Goal: Task Accomplishment & Management: Complete application form

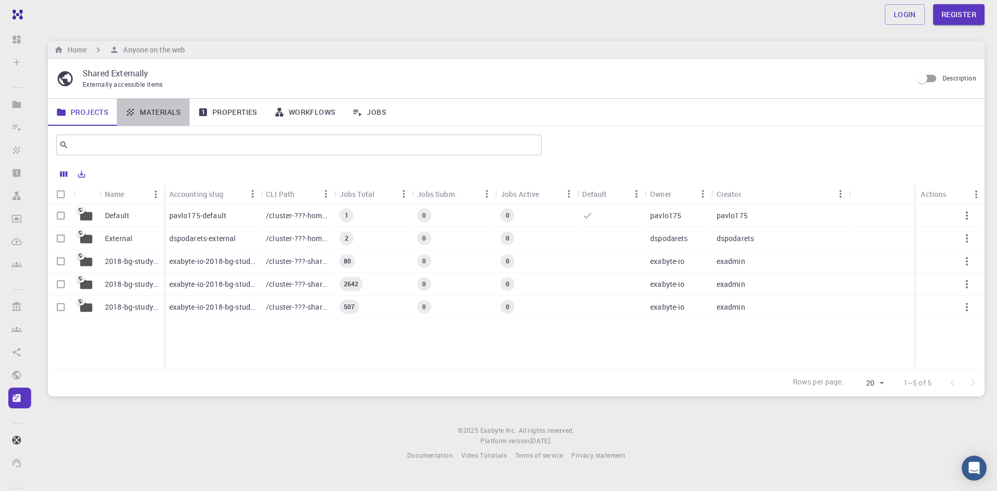
click at [151, 113] on link "Materials" at bounding box center [153, 112] width 73 height 27
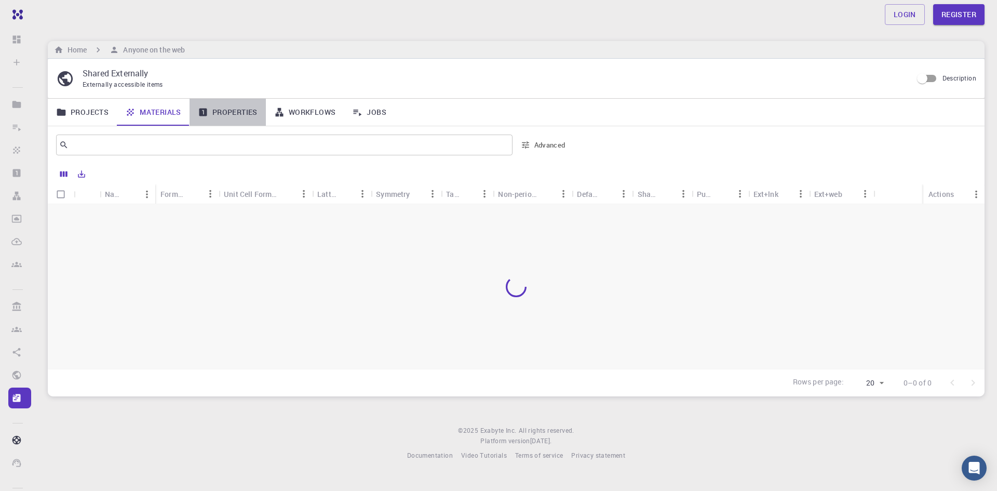
click at [221, 114] on link "Properties" at bounding box center [227, 112] width 76 height 27
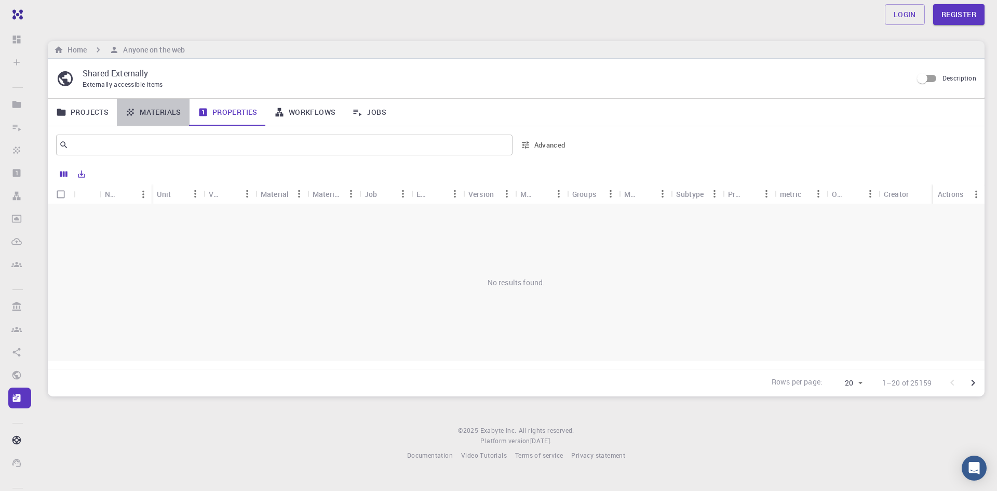
click at [151, 105] on link "Materials" at bounding box center [153, 112] width 73 height 27
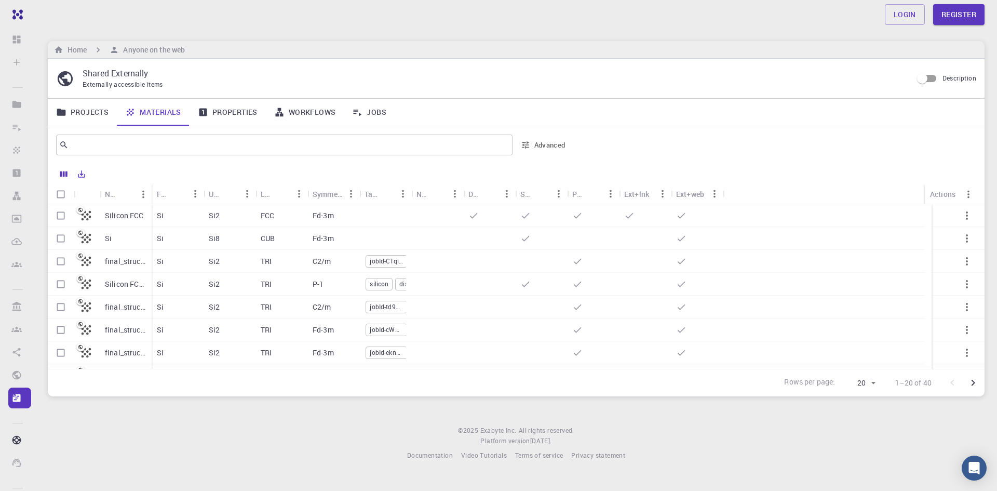
click at [217, 111] on link "Properties" at bounding box center [227, 112] width 76 height 27
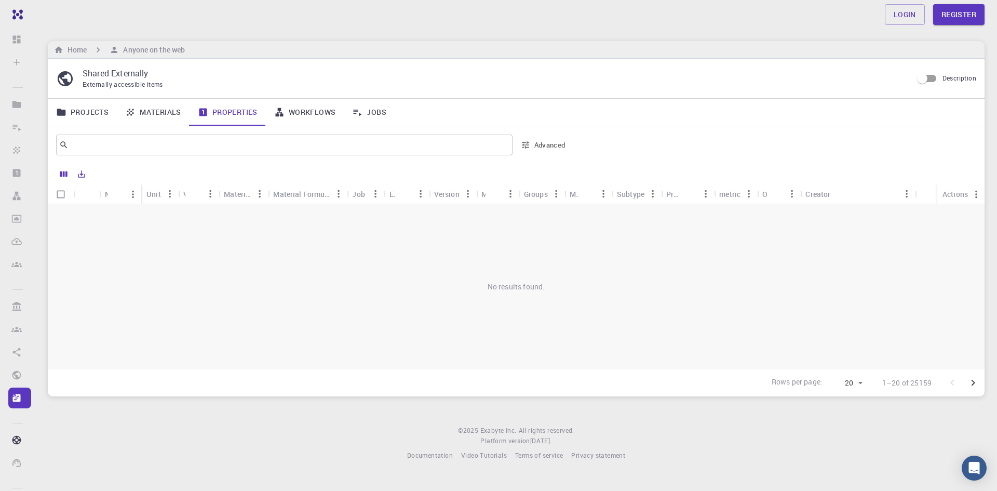
click at [156, 114] on link "Materials" at bounding box center [153, 112] width 73 height 27
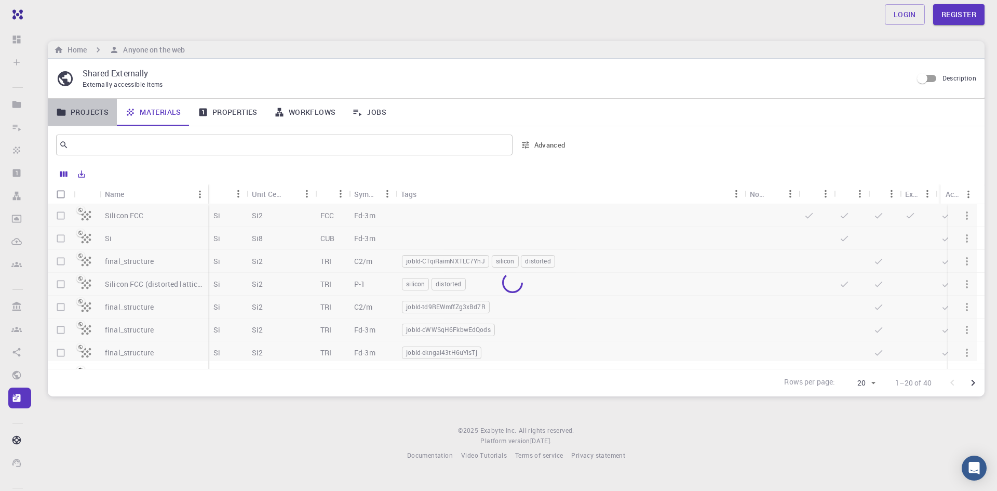
click at [87, 108] on link "Projects" at bounding box center [82, 112] width 69 height 27
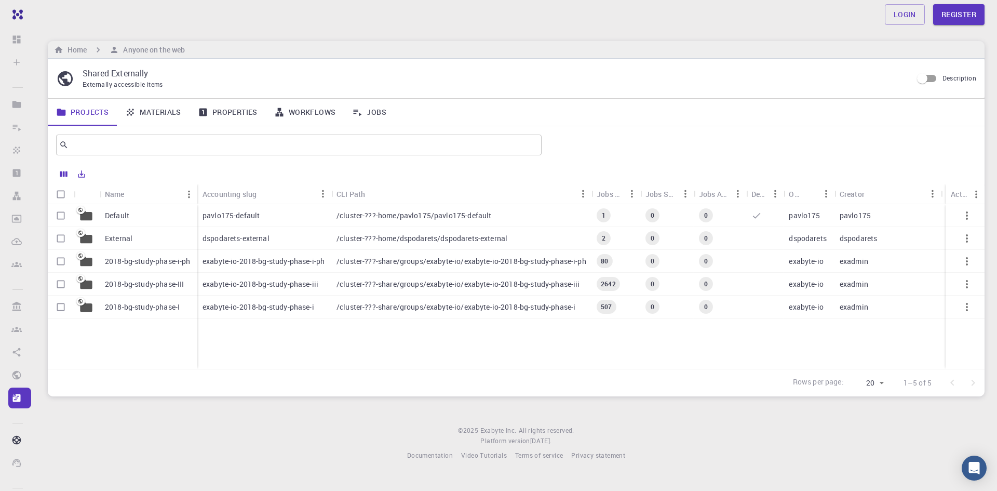
click at [143, 116] on link "Materials" at bounding box center [153, 112] width 73 height 27
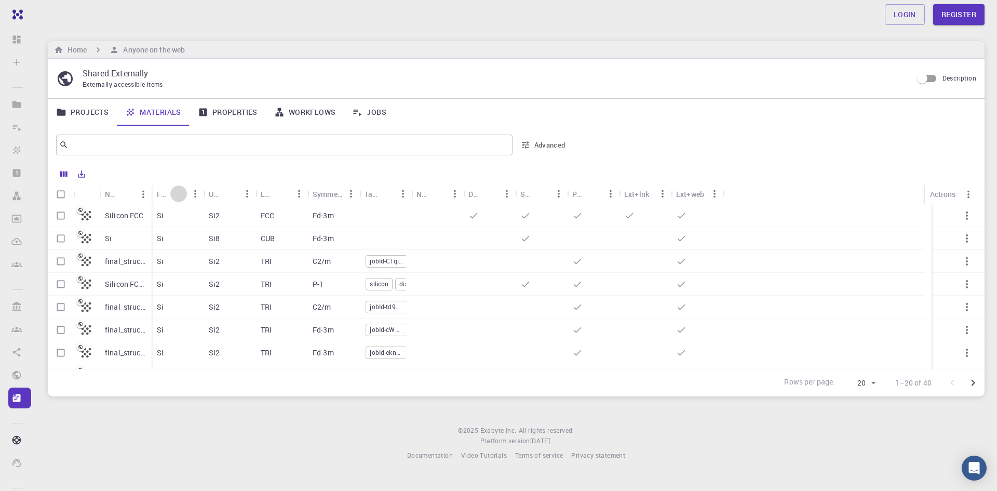
click at [171, 195] on button "Sort" at bounding box center [178, 193] width 17 height 17
click at [210, 110] on link "Properties" at bounding box center [227, 112] width 76 height 27
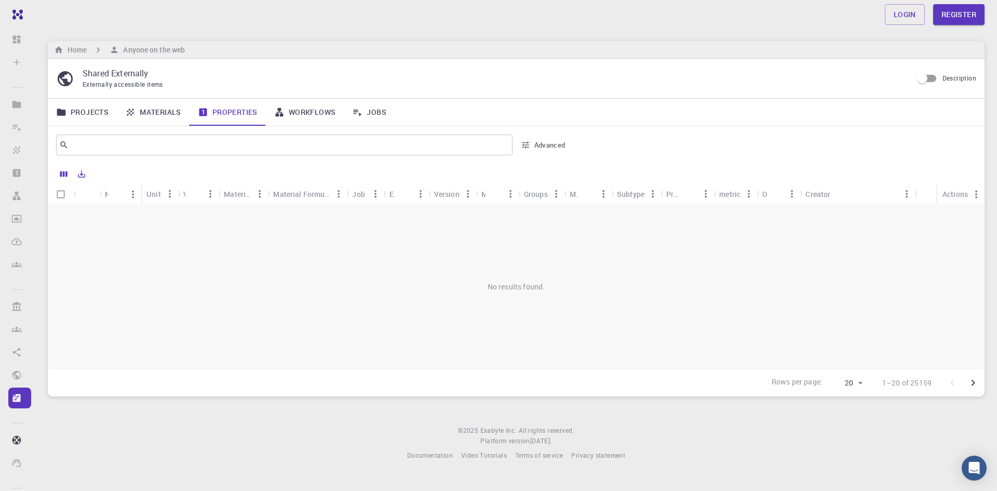
click at [234, 192] on div "Material" at bounding box center [238, 194] width 28 height 20
click at [283, 196] on div "Material Formula" at bounding box center [301, 194] width 57 height 20
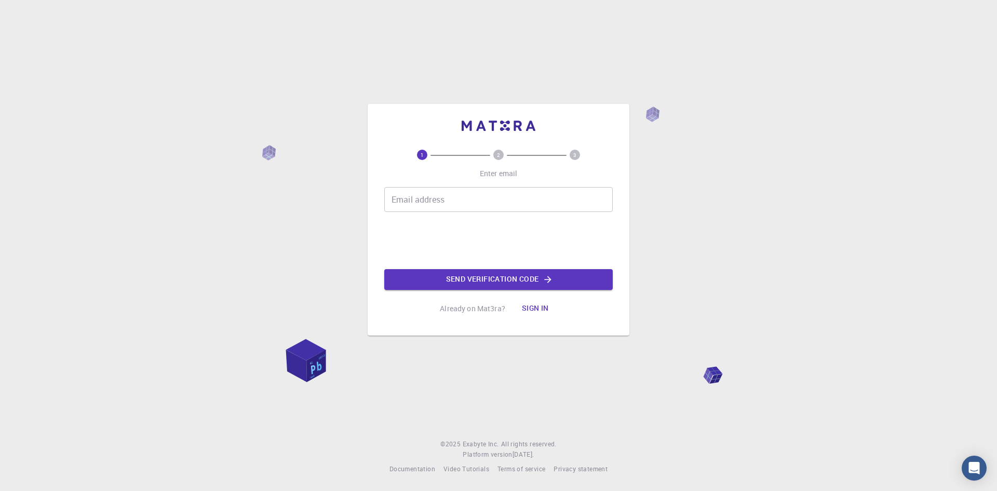
click at [431, 198] on input "Email address" at bounding box center [498, 199] width 228 height 25
type input "Mohammadfahimkohistani@gmail.com"
click at [468, 312] on p "Already on Mat3ra?" at bounding box center [472, 308] width 65 height 10
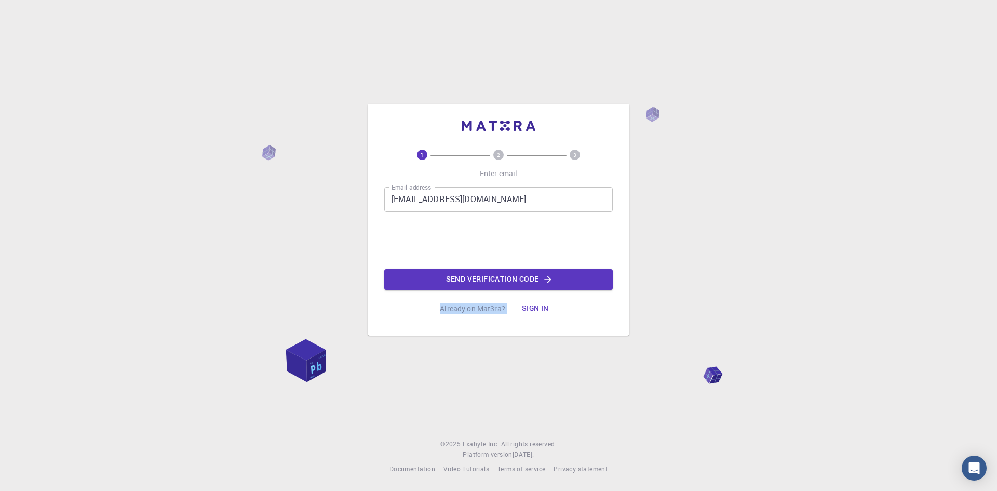
click at [473, 308] on p "Already on Mat3ra?" at bounding box center [472, 308] width 65 height 10
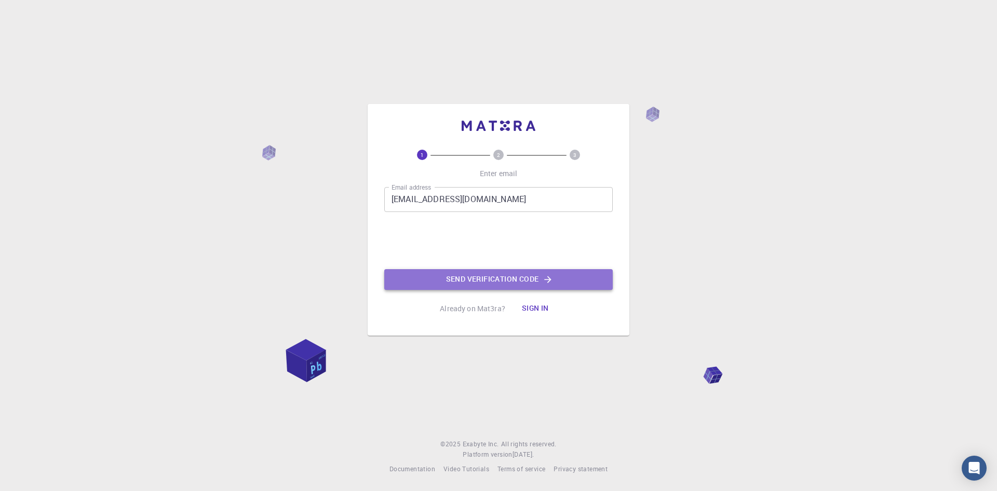
click at [522, 277] on button "Send verification code" at bounding box center [498, 279] width 228 height 21
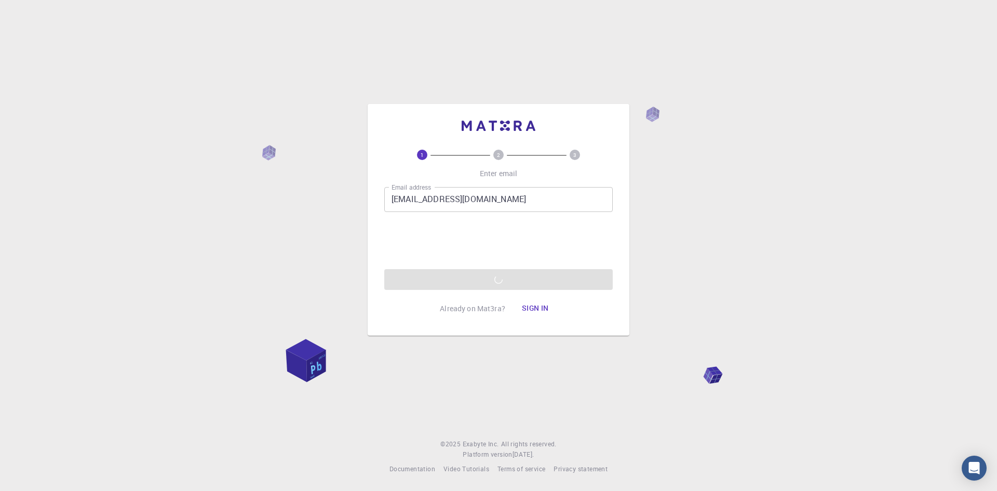
click at [772, 204] on div "1 2 3 Enter email Email address Mohammadfahimkohistani@gmail.com Email address …" at bounding box center [498, 245] width 997 height 491
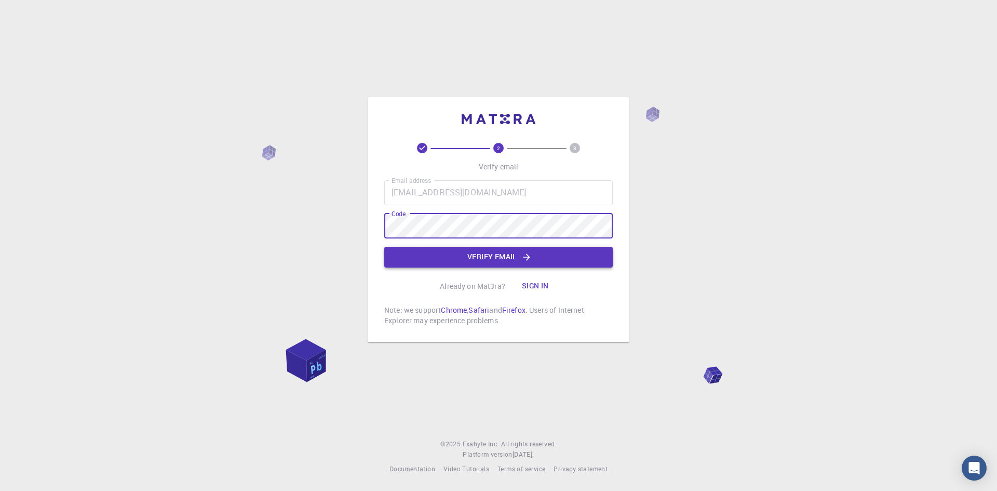
click at [506, 264] on button "Verify email" at bounding box center [498, 257] width 228 height 21
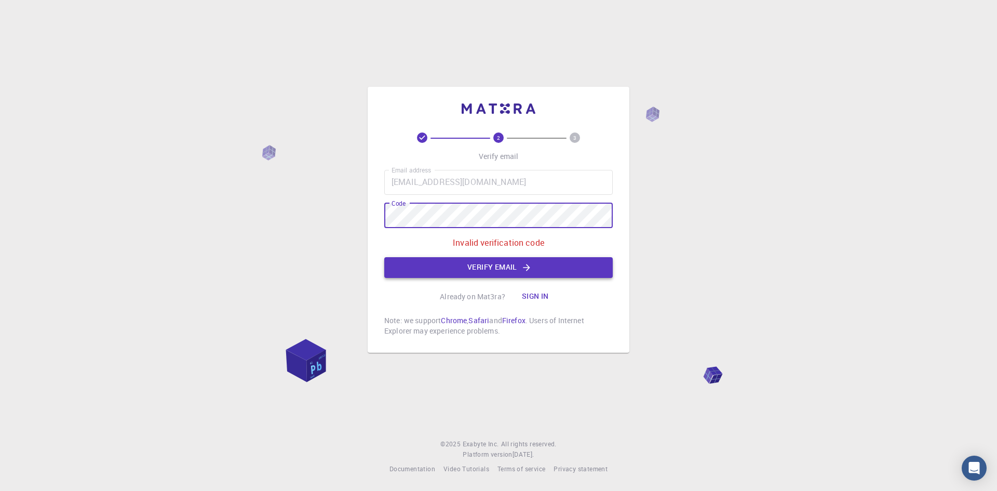
click at [490, 268] on button "Verify email" at bounding box center [498, 267] width 228 height 21
click at [350, 210] on div "2 3 Verify email Email address Mohammadfahimkohistani@gmail.com Email address C…" at bounding box center [498, 245] width 997 height 491
click at [481, 268] on button "Verify email" at bounding box center [498, 267] width 228 height 21
click at [372, 213] on div "2 3 Verify email Email address Mohammadfahimkohistani@gmail.com Email address C…" at bounding box center [499, 220] width 262 height 266
click at [481, 264] on button "Verify email" at bounding box center [498, 267] width 228 height 21
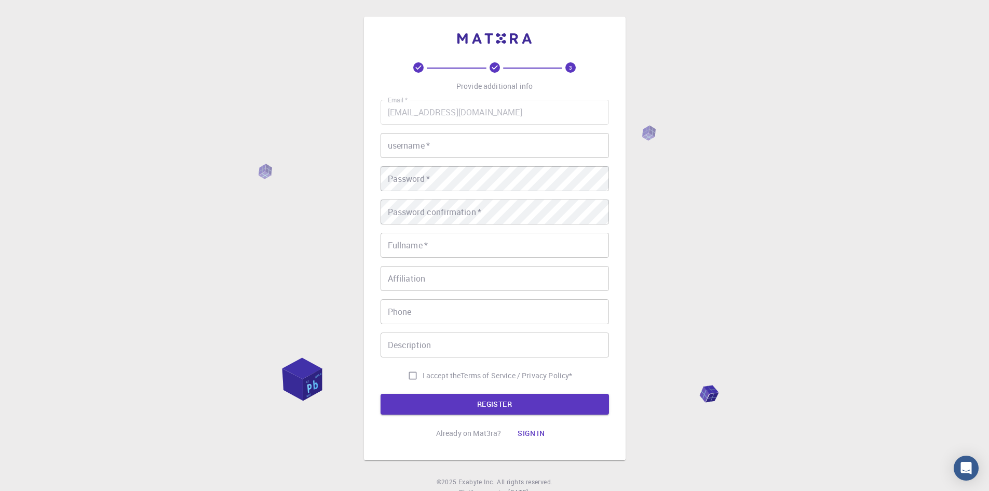
click at [461, 136] on input "username   *" at bounding box center [494, 145] width 228 height 25
click at [467, 140] on input "F" at bounding box center [494, 145] width 228 height 25
type input "Fahim"
click at [436, 248] on input "Fullname   *" at bounding box center [494, 245] width 228 height 25
type input "Mohammad Fahim Kohistani"
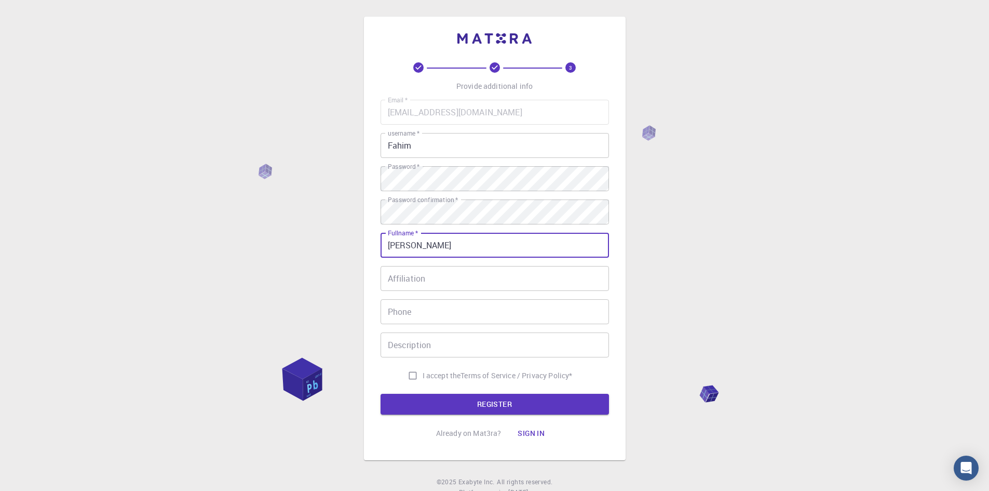
type input "0748821631"
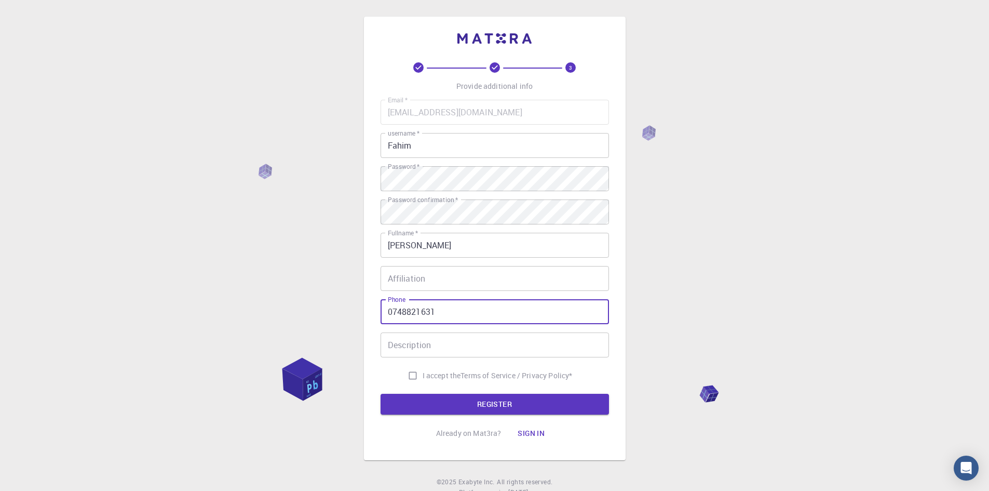
click at [444, 312] on input "0748821631" at bounding box center [494, 311] width 228 height 25
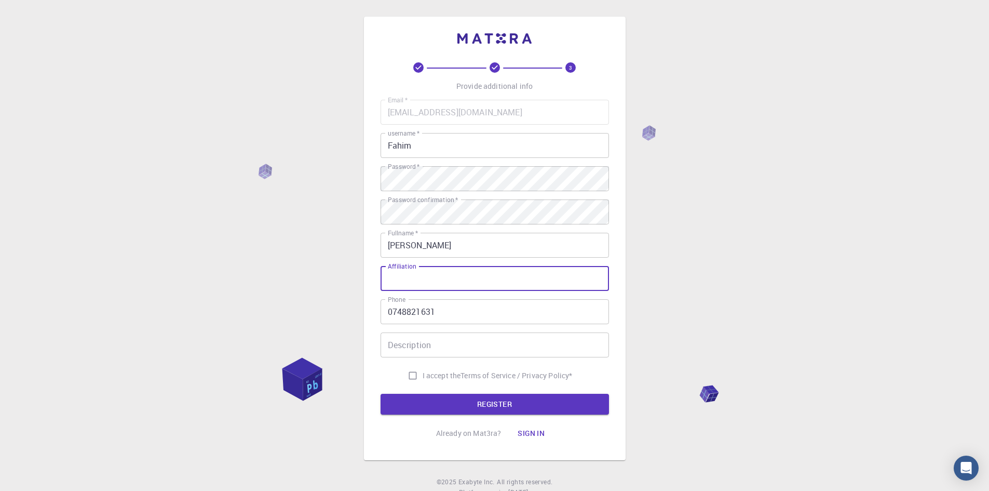
click at [440, 277] on input "Affiliation" at bounding box center [494, 278] width 228 height 25
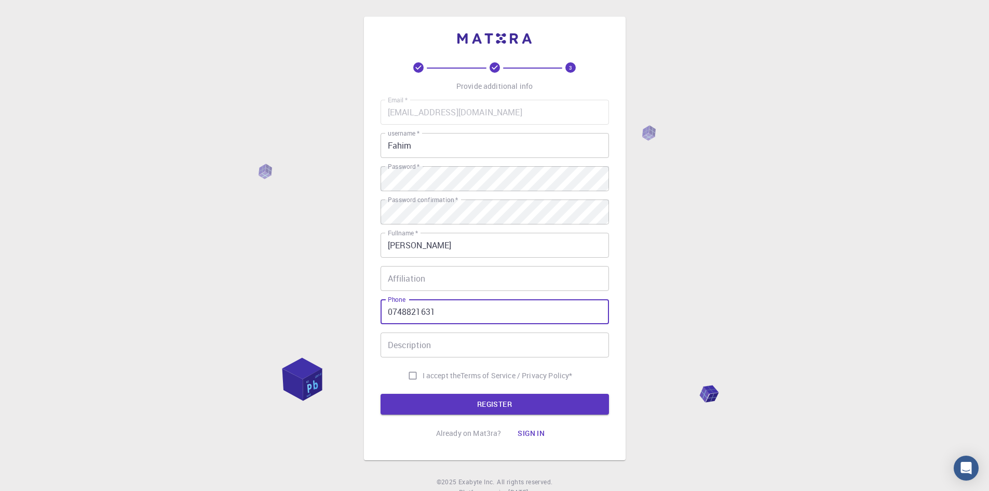
click at [449, 309] on input "0748821631" at bounding box center [494, 311] width 228 height 25
click at [420, 271] on input "Affiliation" at bounding box center [494, 278] width 228 height 25
drag, startPoint x: 446, startPoint y: 310, endPoint x: 354, endPoint y: 307, distance: 91.9
click at [354, 307] on div "3 Provide additional info Email   * Mohammadfahimkohistani@gmail.com Email   * …" at bounding box center [494, 264] width 989 height 528
click at [320, 290] on div "3 Provide additional info Email   * Mohammadfahimkohistani@gmail.com Email   * …" at bounding box center [494, 264] width 989 height 528
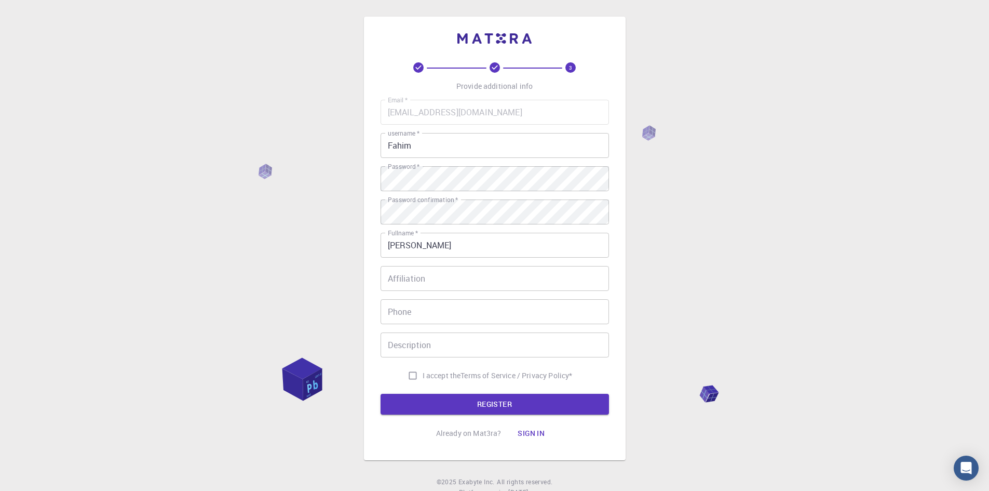
click at [441, 374] on span "I accept the" at bounding box center [442, 375] width 38 height 10
click at [423, 374] on input "I accept the Terms of Service / Privacy Policy *" at bounding box center [413, 375] width 20 height 20
checkbox input "true"
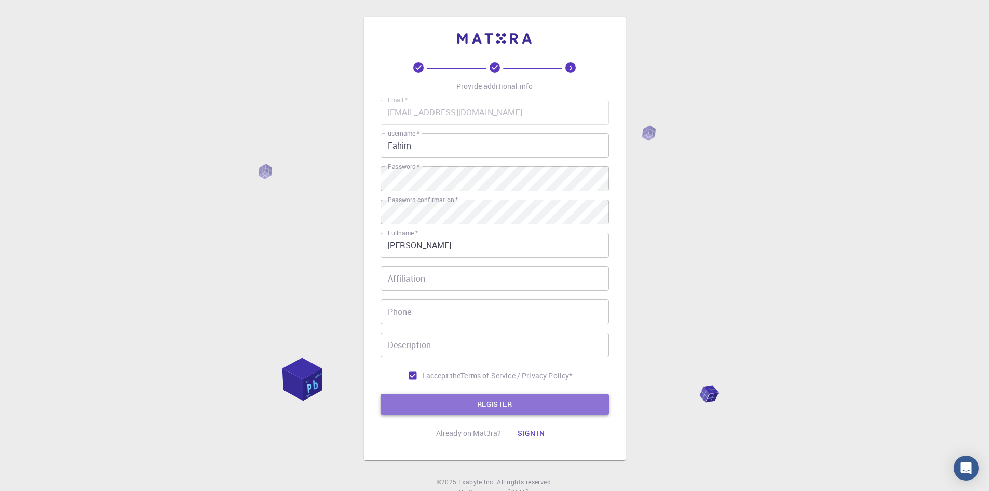
click at [461, 401] on button "REGISTER" at bounding box center [494, 403] width 228 height 21
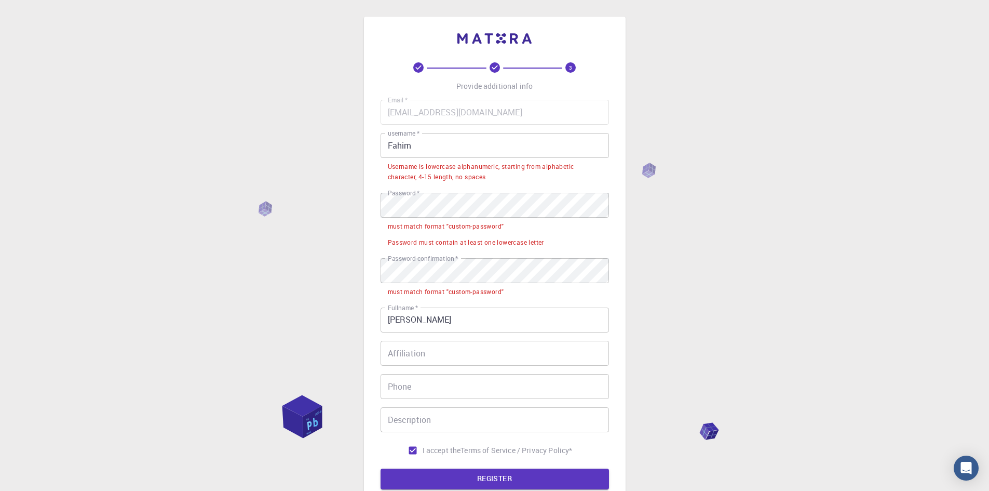
click at [422, 143] on input "Fahim" at bounding box center [494, 145] width 228 height 25
drag, startPoint x: 422, startPoint y: 143, endPoint x: 438, endPoint y: 145, distance: 15.7
click at [438, 145] on input "Fahim" at bounding box center [494, 145] width 228 height 25
drag, startPoint x: 506, startPoint y: 323, endPoint x: 359, endPoint y: 324, distance: 146.4
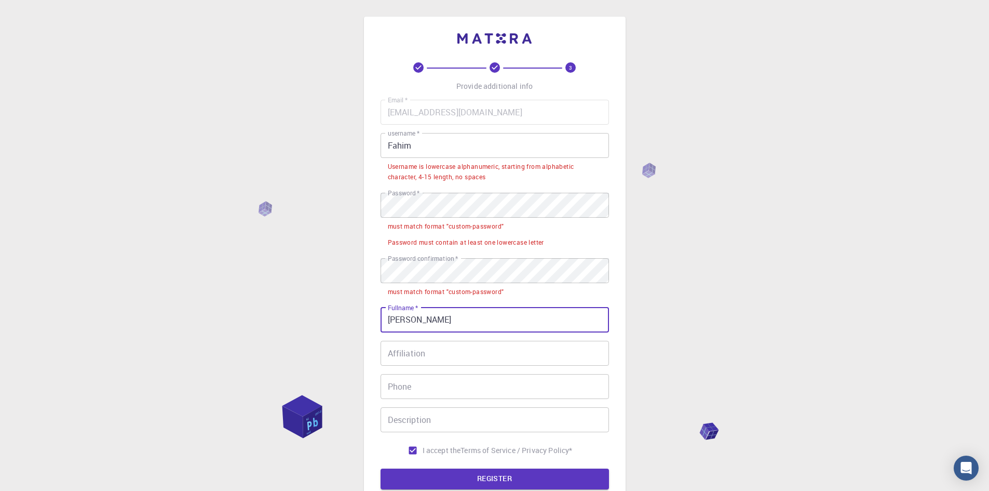
click at [359, 324] on div "3 Provide additional info Email   * Mohammadfahimkohistani@gmail.com Email   * …" at bounding box center [494, 301] width 989 height 603
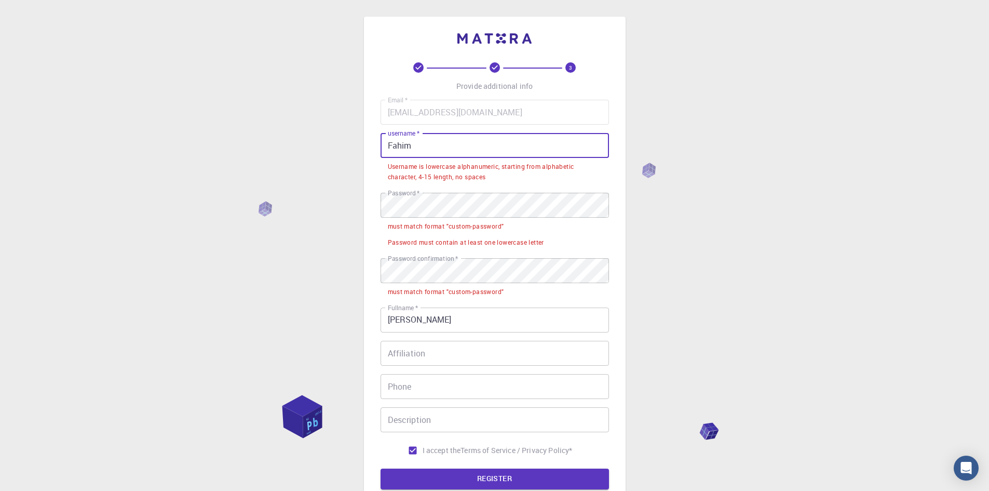
drag, startPoint x: 427, startPoint y: 146, endPoint x: 378, endPoint y: 140, distance: 49.8
click at [380, 139] on input "Fahim" at bounding box center [494, 145] width 228 height 25
paste input "Mohammad Fahim Kohistani"
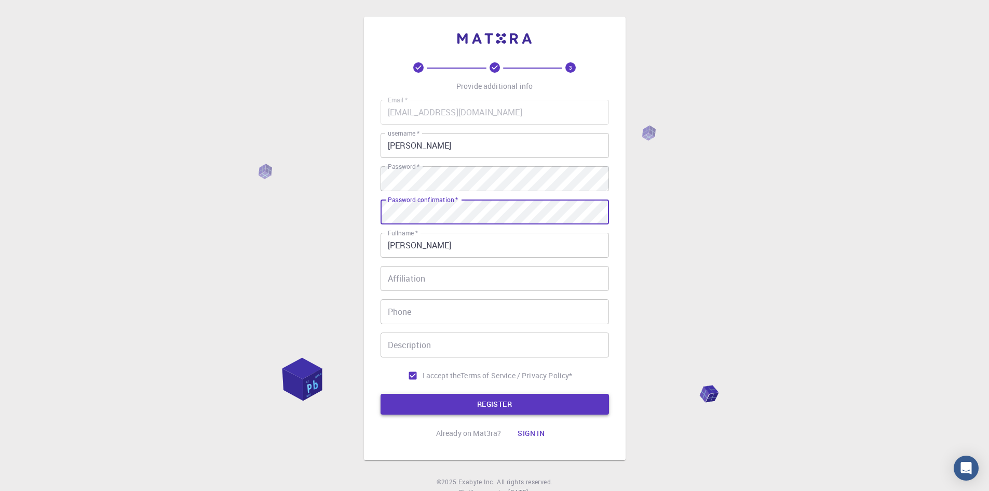
click at [489, 403] on button "REGISTER" at bounding box center [494, 403] width 228 height 21
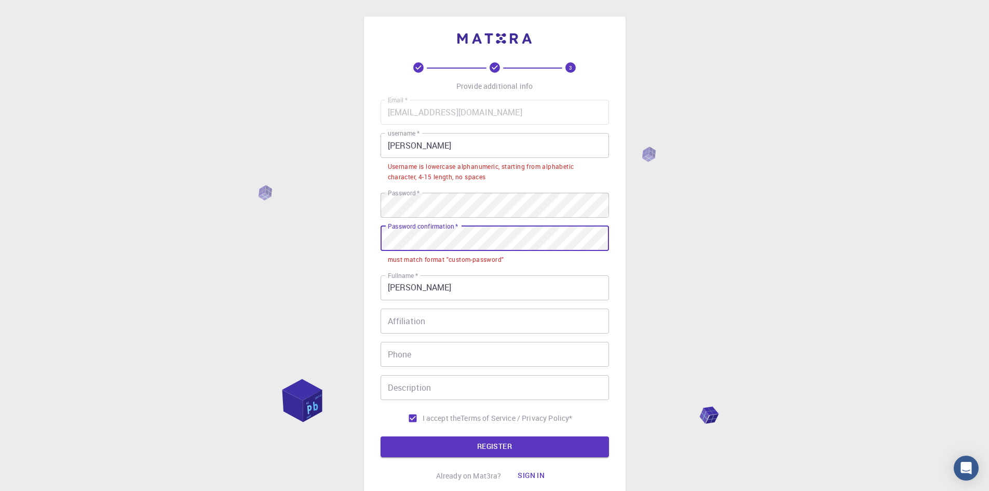
click at [368, 241] on div "3 Provide additional info Email   * Mohammadfahimkohistani@gmail.com Email   * …" at bounding box center [495, 260] width 262 height 486
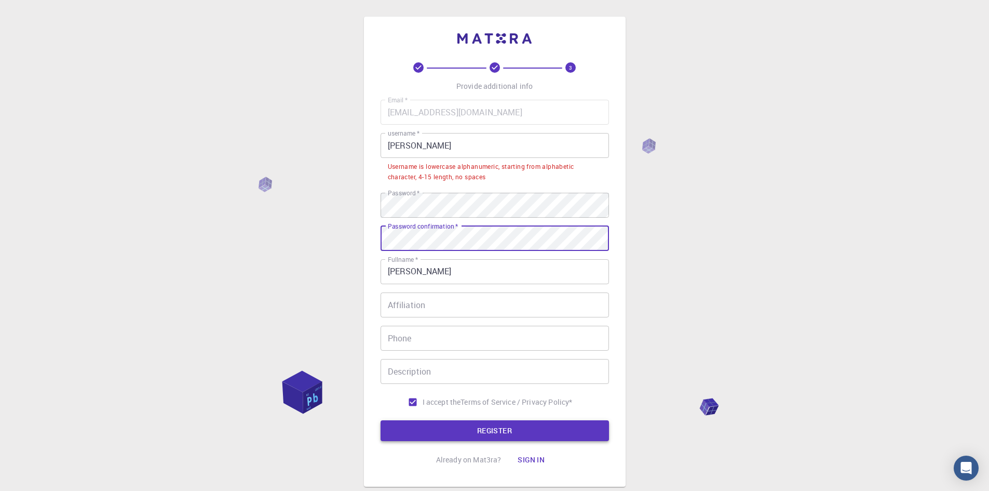
click at [518, 427] on button "REGISTER" at bounding box center [494, 430] width 228 height 21
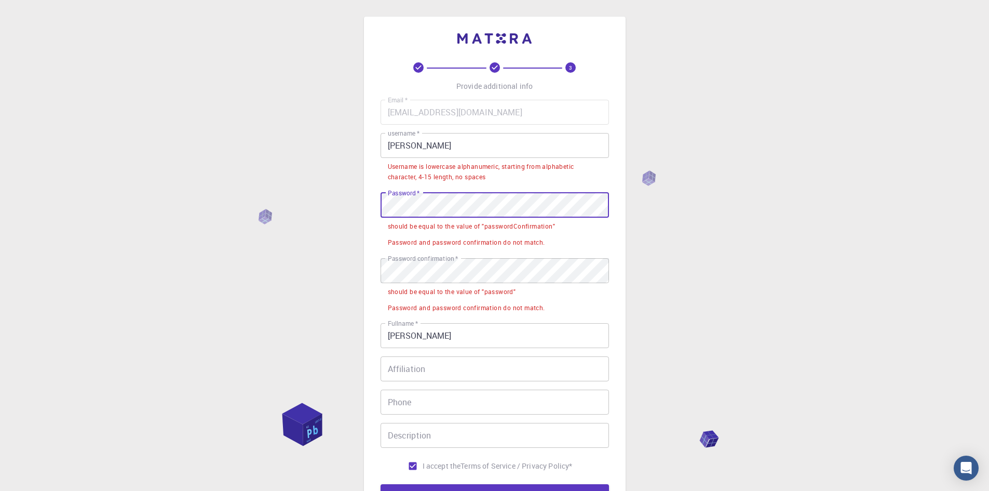
click at [348, 198] on div "3 Provide additional info Email   * Mohammadfahimkohistani@gmail.com Email   * …" at bounding box center [494, 309] width 989 height 619
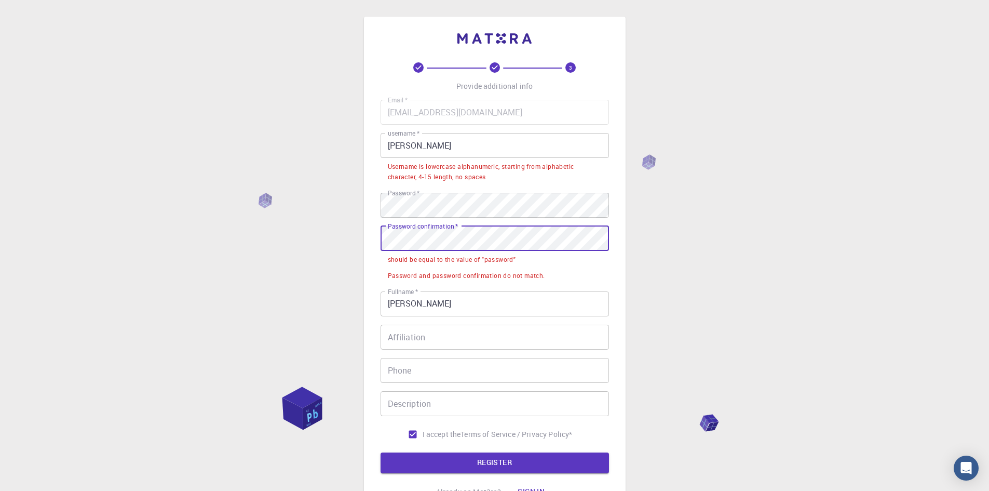
click at [379, 231] on div "3 Provide additional info Email   * Mohammadfahimkohistani@gmail.com Email   * …" at bounding box center [495, 268] width 262 height 502
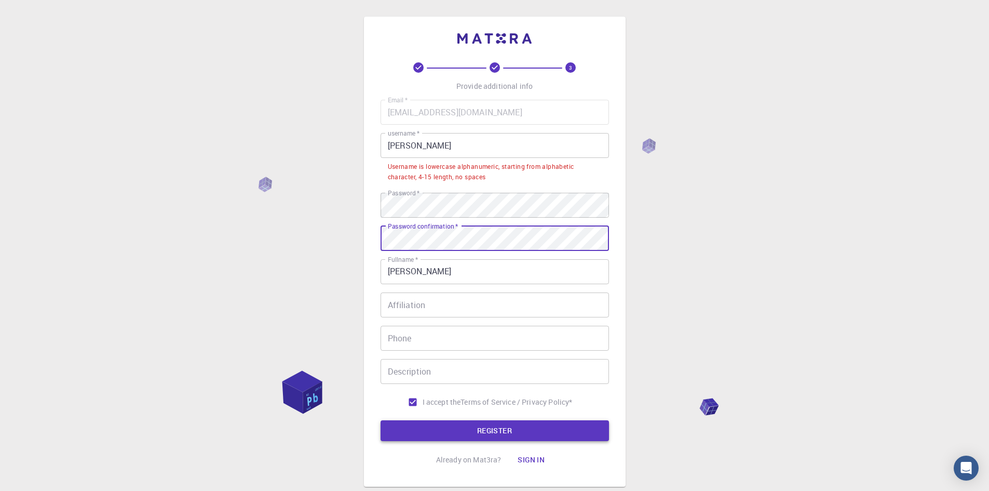
click at [488, 430] on button "REGISTER" at bounding box center [494, 430] width 228 height 21
drag, startPoint x: 388, startPoint y: 149, endPoint x: 376, endPoint y: 148, distance: 12.0
click at [376, 148] on div "3 Provide additional info Email   * Mohammadfahimkohistani@gmail.com Email   * …" at bounding box center [495, 252] width 262 height 470
drag, startPoint x: 504, startPoint y: 146, endPoint x: 363, endPoint y: 139, distance: 140.3
click at [364, 139] on div "3 Provide additional info Email   * Mohammadfahimkohistani@gmail.com Email   * …" at bounding box center [495, 252] width 262 height 470
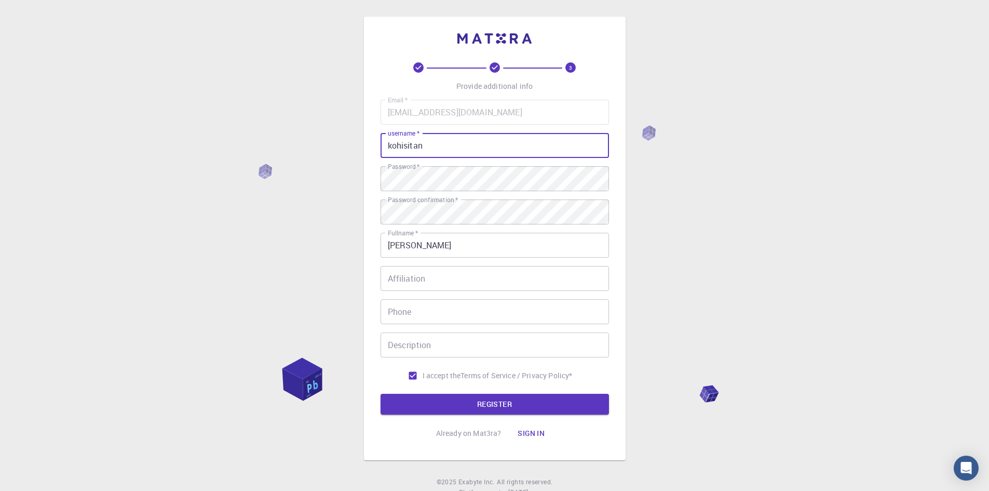
click at [410, 145] on input "kohisitan" at bounding box center [494, 145] width 228 height 25
click at [434, 146] on input "kohistan" at bounding box center [494, 145] width 228 height 25
type input "kohistani"
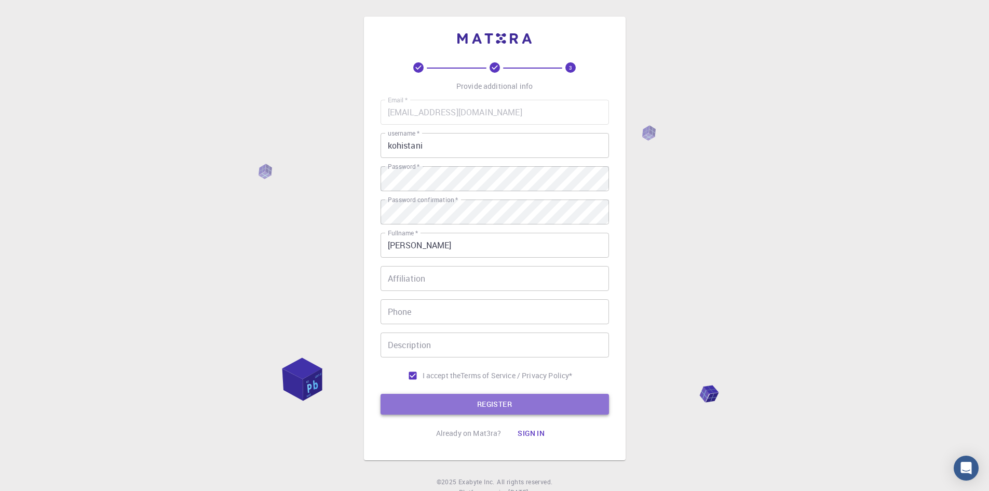
click at [443, 400] on button "REGISTER" at bounding box center [494, 403] width 228 height 21
